Goal: Check status: Check status

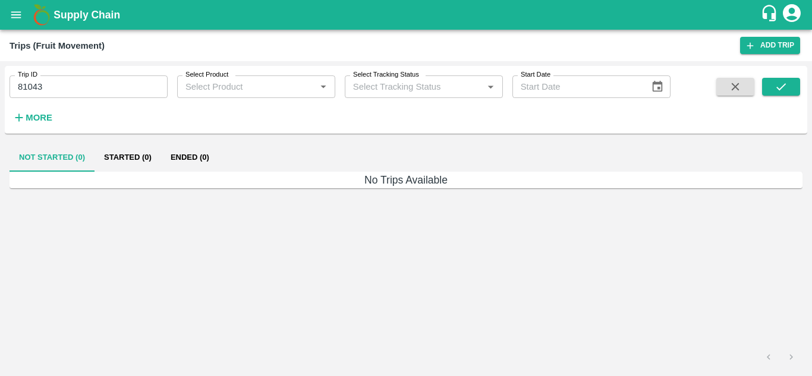
type input "Ongoing"
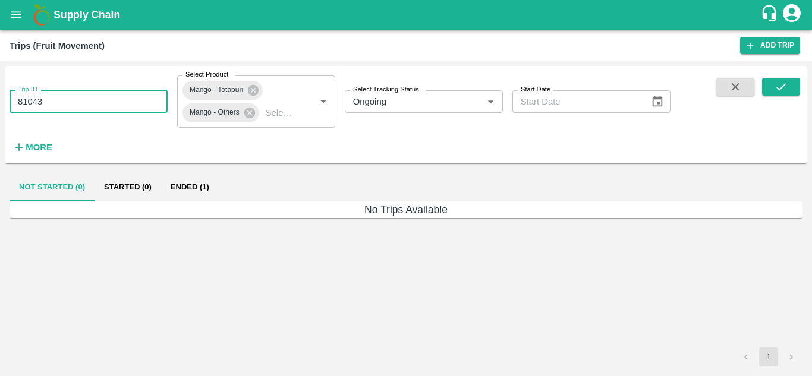
click at [90, 106] on input "81043" at bounding box center [89, 101] width 158 height 23
type input "8"
paste input "text"
type input "84330"
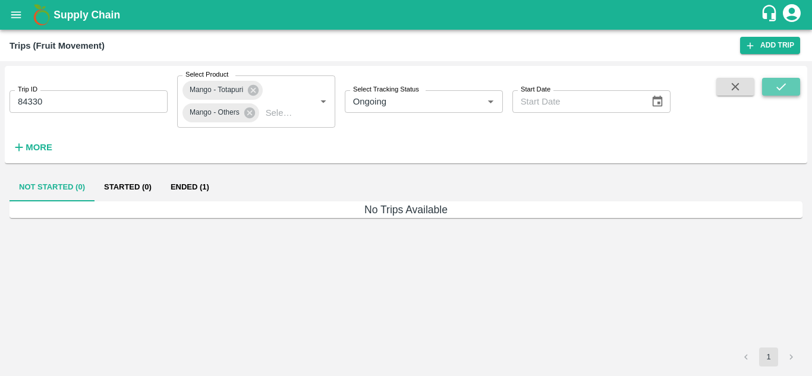
click at [787, 95] on button "submit" at bounding box center [781, 87] width 38 height 18
click at [206, 188] on button "Ended (1)" at bounding box center [190, 187] width 58 height 29
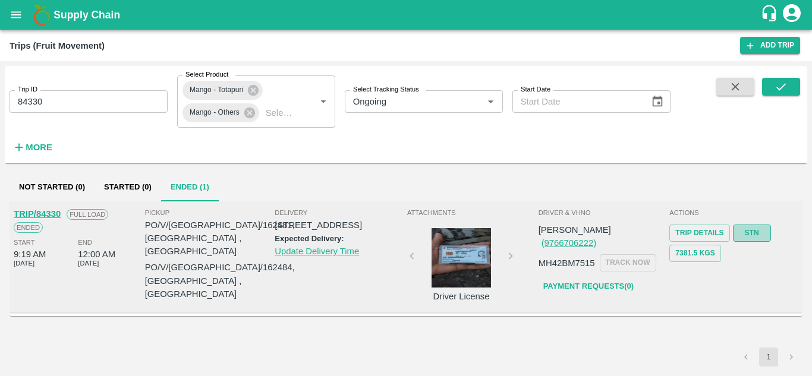
click at [746, 230] on link "STN" at bounding box center [752, 233] width 38 height 17
